Goal: Check status: Check status

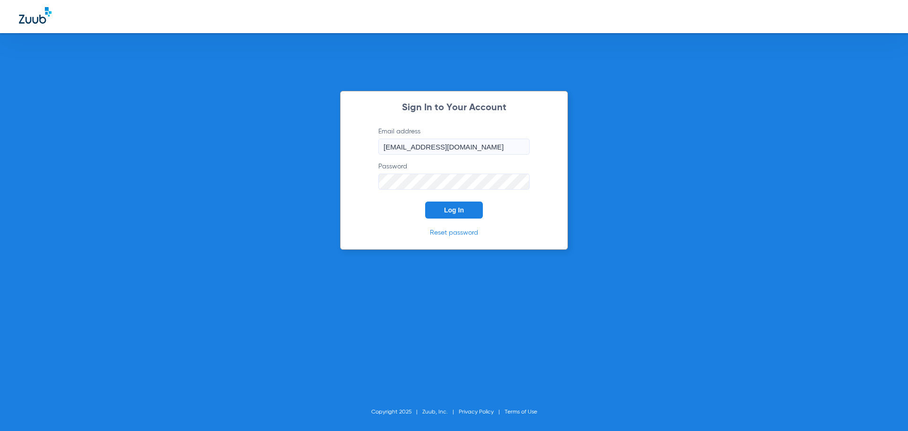
click at [461, 211] on span "Log In" at bounding box center [454, 210] width 20 height 8
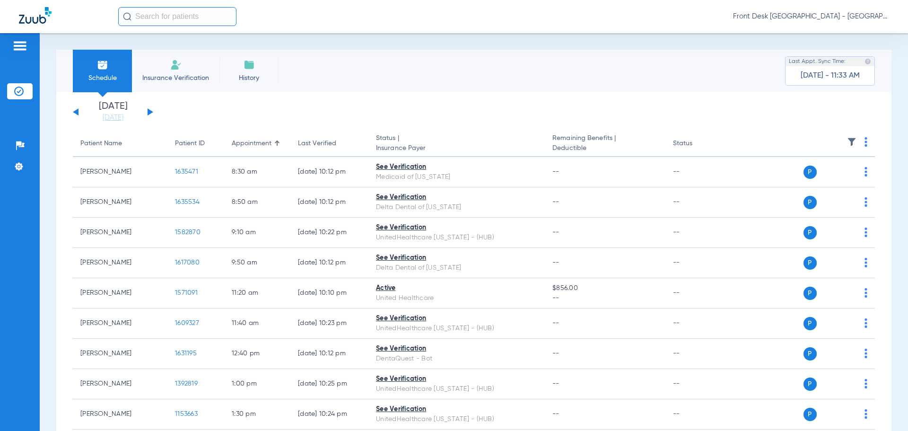
click at [149, 114] on button at bounding box center [151, 111] width 6 height 7
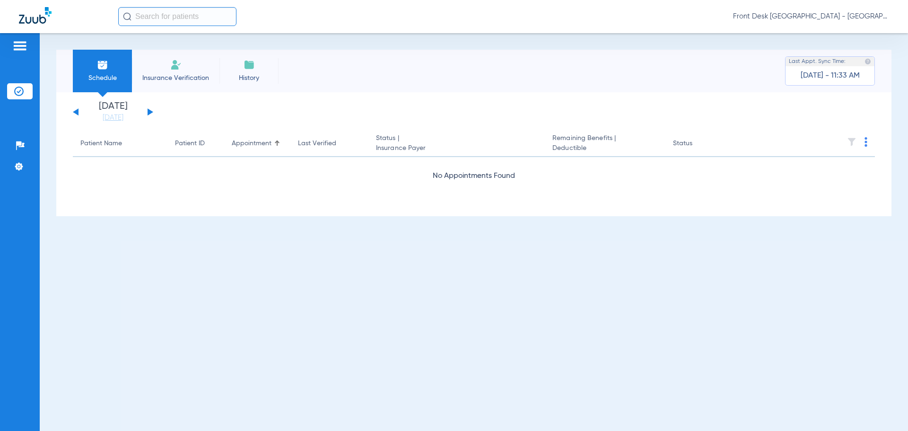
click at [149, 114] on button at bounding box center [151, 111] width 6 height 7
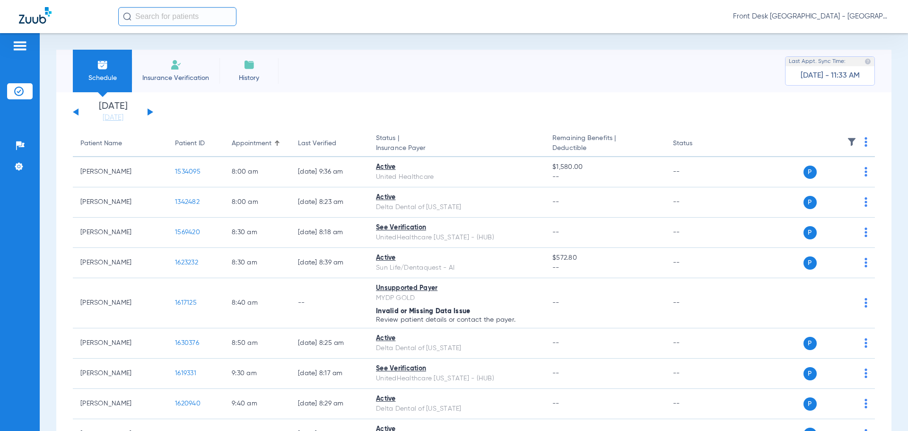
click at [441, 113] on app-single-date-navigator "[DATE] [DATE] [DATE] [DATE] [DATE] [DATE] [DATE] [DATE] [DATE] [DATE] [DATE] [D…" at bounding box center [474, 112] width 802 height 21
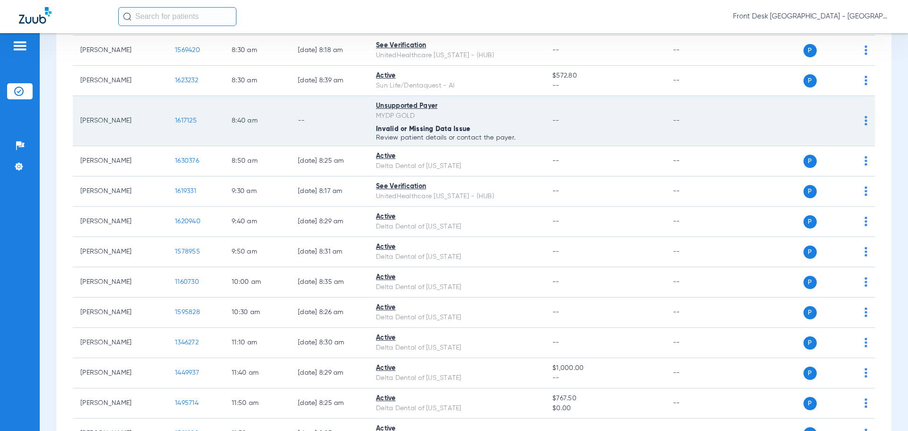
scroll to position [236, 0]
